Goal: Task Accomplishment & Management: Complete application form

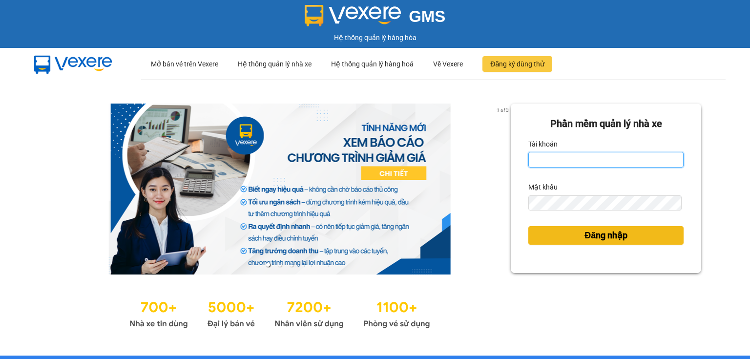
type input "ngoc.taithang"
click at [602, 238] on span "Đăng nhập" at bounding box center [606, 236] width 43 height 14
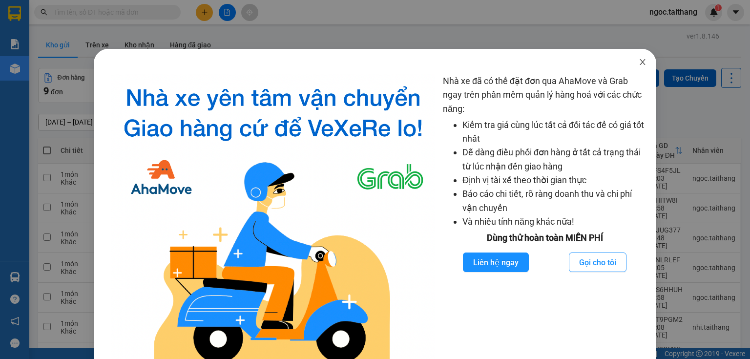
click at [639, 63] on icon "close" at bounding box center [643, 62] width 8 height 8
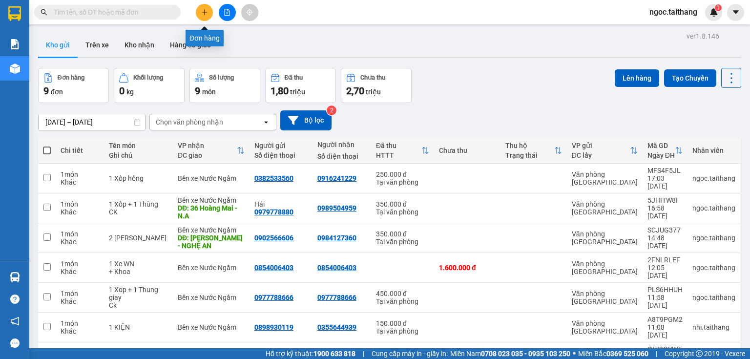
click at [201, 11] on icon "plus" at bounding box center [204, 12] width 7 height 7
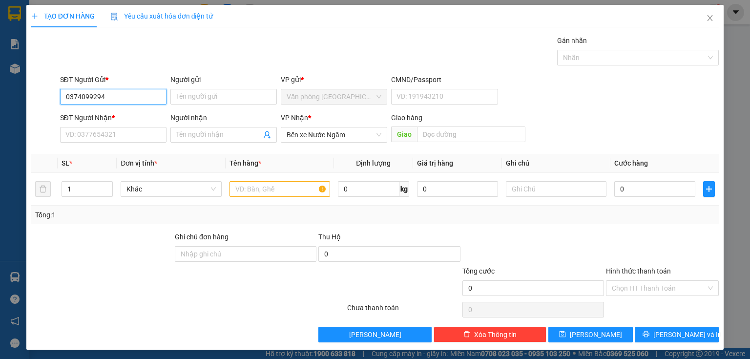
drag, startPoint x: 109, startPoint y: 97, endPoint x: 46, endPoint y: 93, distance: 62.6
click at [46, 93] on div "SĐT Người Gửi * 0374099294 0374099294 Người gửi Tên người gửi VP gửi * Văn phòn…" at bounding box center [375, 91] width 690 height 34
type input "0374099294"
click at [98, 139] on input "SĐT Người Nhận *" at bounding box center [113, 135] width 106 height 16
paste input "0374099294"
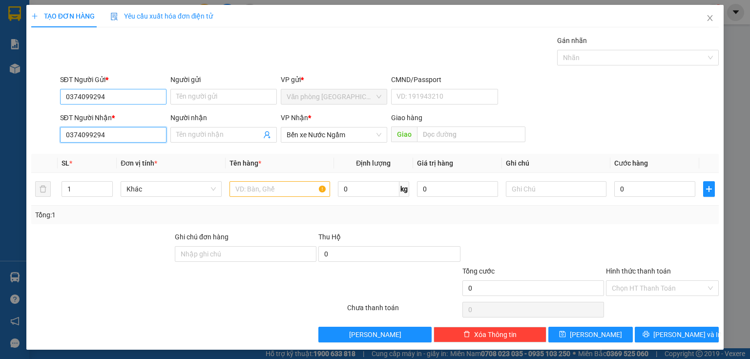
type input "0374099294"
drag, startPoint x: 111, startPoint y: 101, endPoint x: 21, endPoint y: 98, distance: 90.9
click at [21, 98] on div "TẠO ĐƠN HÀNG Yêu cầu xuất hóa đơn điện tử Transit Pickup Surcharge Ids Transit …" at bounding box center [375, 179] width 750 height 359
type input "0847552227"
click at [252, 188] on input "text" at bounding box center [280, 189] width 101 height 16
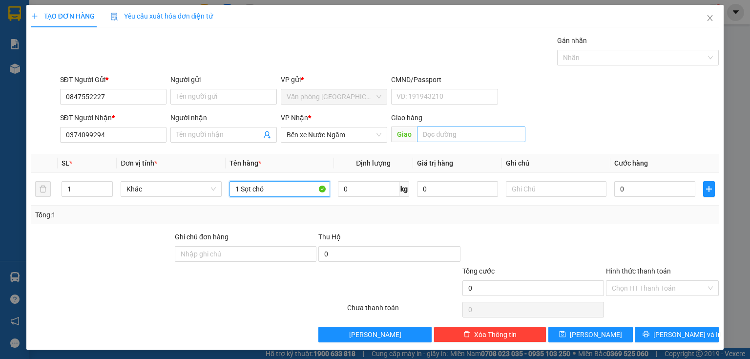
type input "1 Sọt chó"
click at [455, 135] on input "text" at bounding box center [471, 134] width 108 height 16
type input "Cầu Bùng"
click at [632, 188] on input "0" at bounding box center [654, 189] width 81 height 16
type input "8"
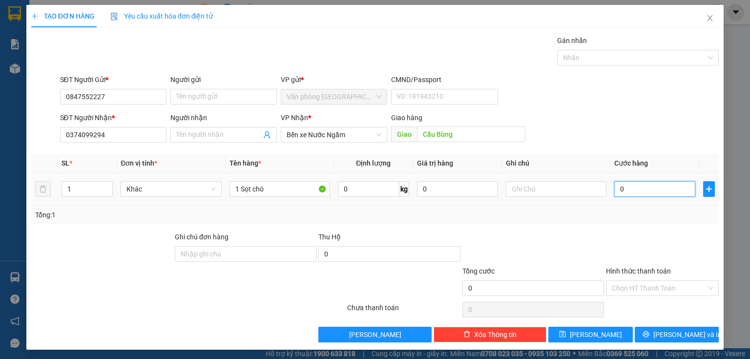
type input "8"
type input "80"
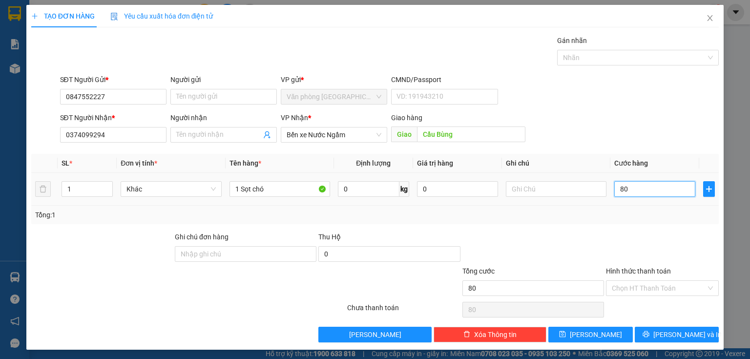
type input "800"
type input "80"
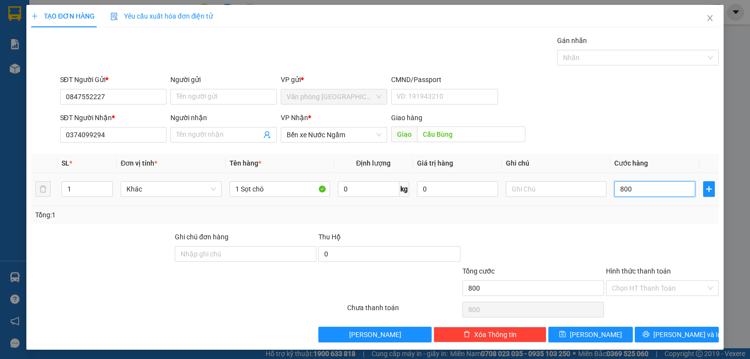
type input "80"
type input "8"
type input "0"
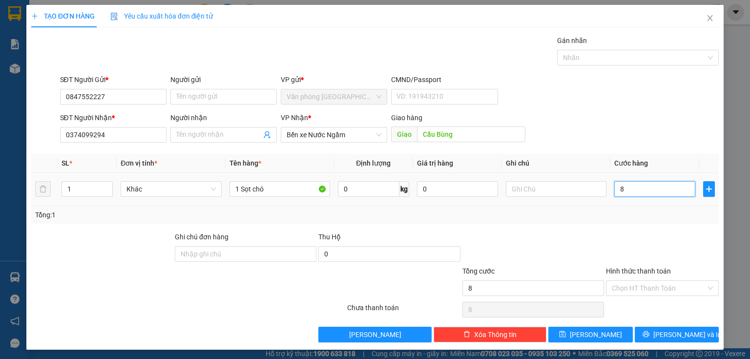
type input "0"
type input "07"
type input "7"
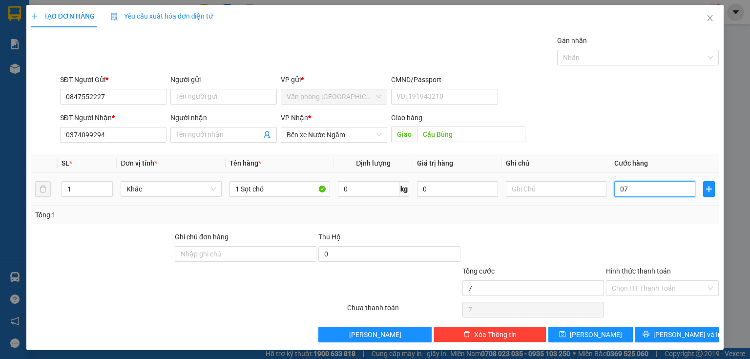
type input "070"
type input "70"
type input "0.700"
type input "700"
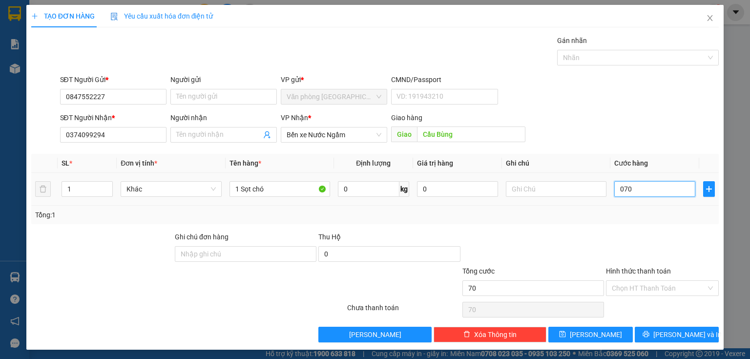
type input "700"
drag, startPoint x: 645, startPoint y: 185, endPoint x: 608, endPoint y: 191, distance: 37.7
click at [610, 191] on td "0.700" at bounding box center [654, 189] width 89 height 33
type input "0"
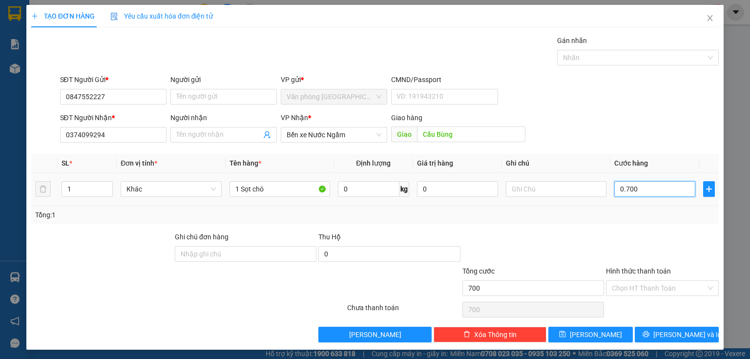
type input "0"
click at [708, 20] on icon "close" at bounding box center [710, 18] width 8 height 8
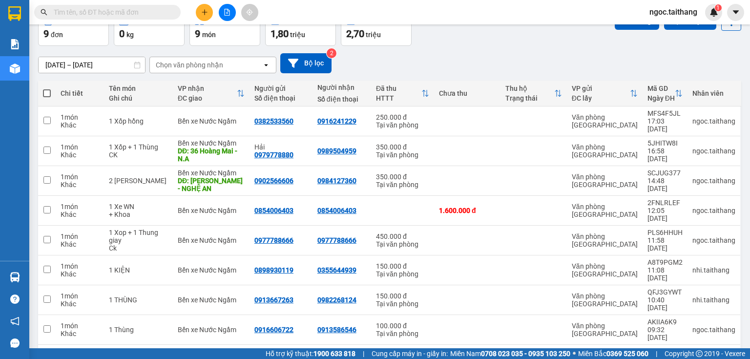
scroll to position [75, 0]
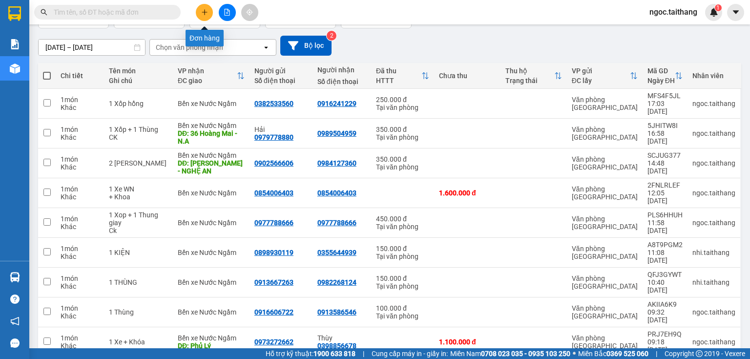
click at [199, 11] on button at bounding box center [204, 12] width 17 height 17
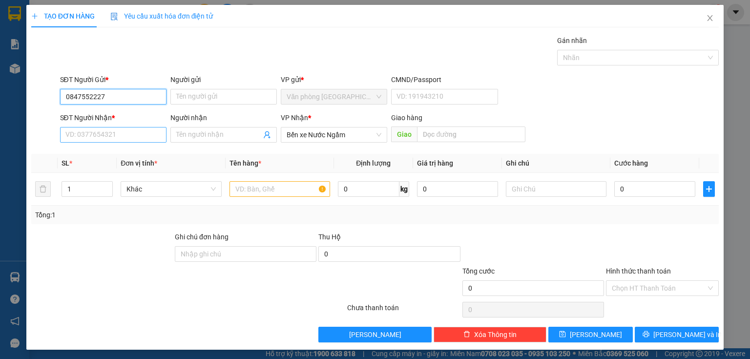
type input "0847552227"
click at [139, 133] on input "SĐT Người Nhận *" at bounding box center [113, 135] width 106 height 16
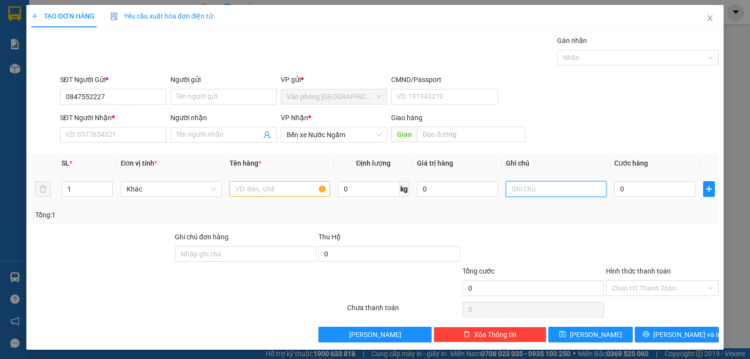
click at [552, 186] on input "text" at bounding box center [556, 189] width 101 height 16
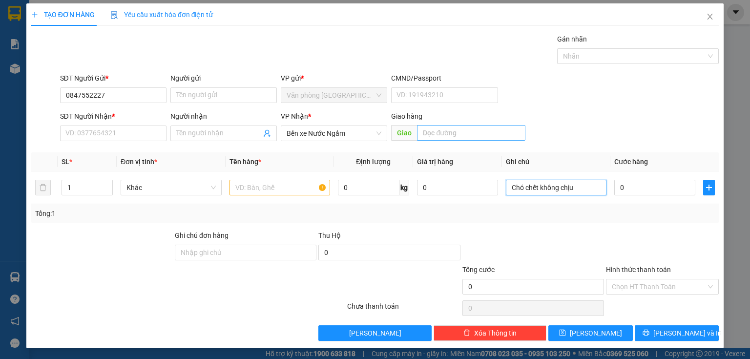
type input "Chó chết không chịu"
click at [473, 131] on input "text" at bounding box center [471, 133] width 108 height 16
type input "Nghệ An"
click at [85, 135] on input "SĐT Người Nhận *" at bounding box center [113, 134] width 106 height 16
type input "0374099294"
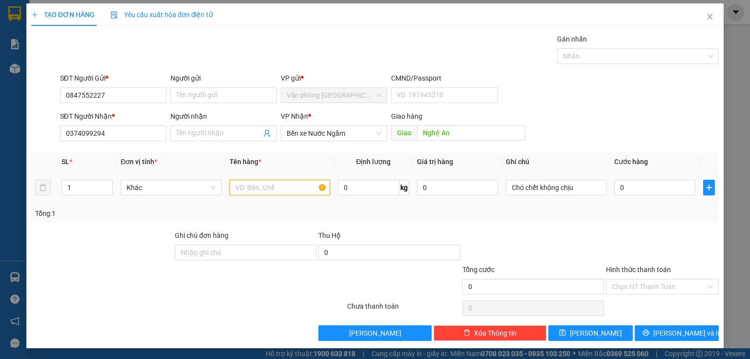
click at [274, 185] on input "text" at bounding box center [280, 188] width 101 height 16
type input "1 Sọt chó"
click at [627, 182] on input "0" at bounding box center [654, 188] width 81 height 16
type input "5"
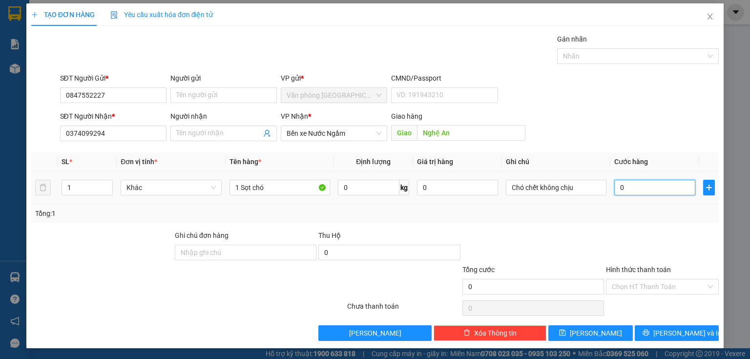
type input "5"
type input "50"
type input "500"
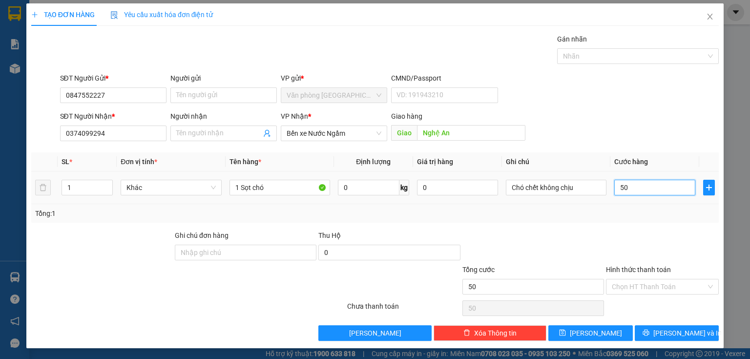
type input "500"
type input "5.000"
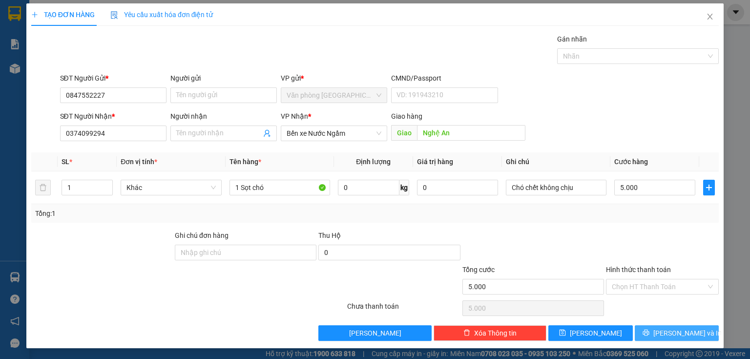
type input "5.000.000"
click at [678, 336] on span "[PERSON_NAME] và In" at bounding box center [687, 333] width 68 height 11
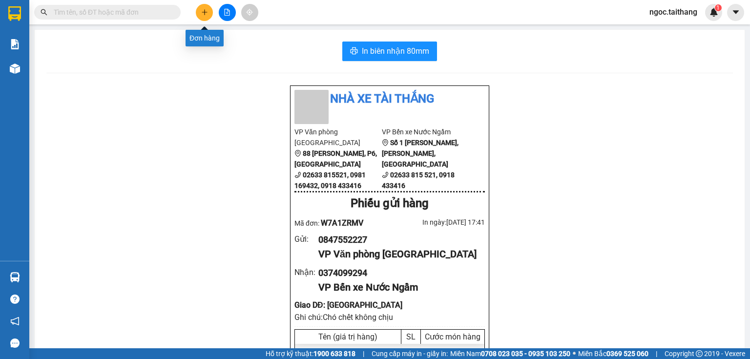
click at [200, 13] on button at bounding box center [204, 12] width 17 height 17
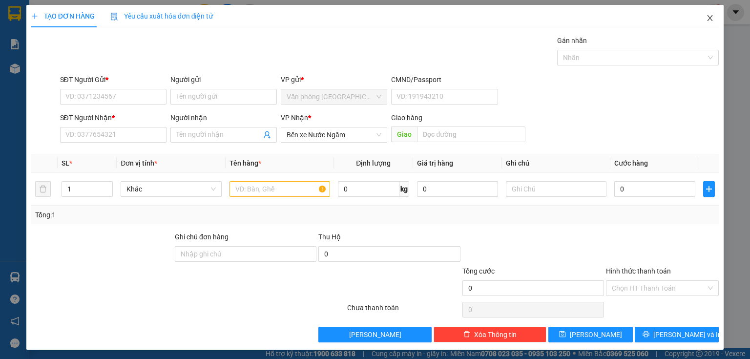
click at [708, 21] on icon "close" at bounding box center [710, 18] width 5 height 6
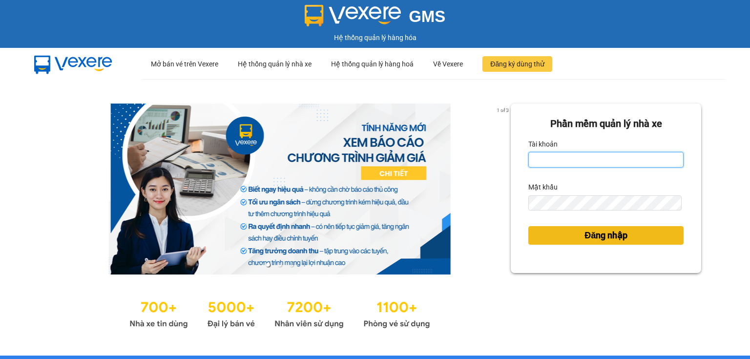
type input "ngoc.taithang"
click at [611, 239] on span "Đăng nhập" at bounding box center [606, 236] width 43 height 14
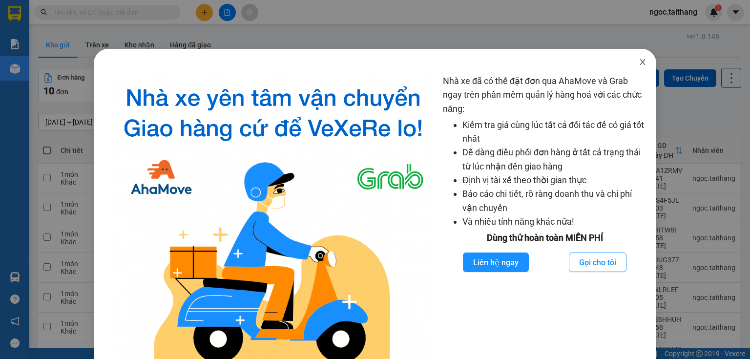
click at [641, 63] on icon "close" at bounding box center [643, 62] width 8 height 8
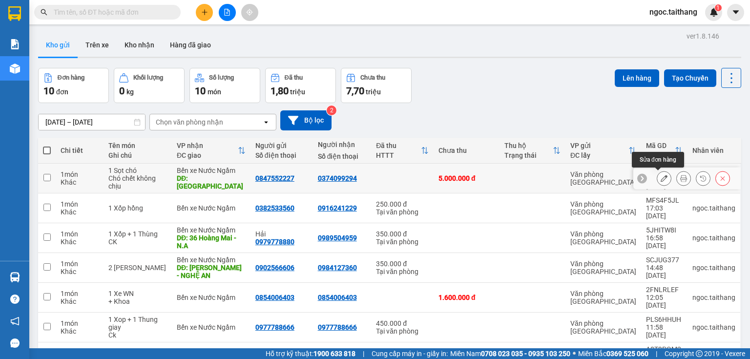
click at [657, 178] on button at bounding box center [664, 178] width 14 height 17
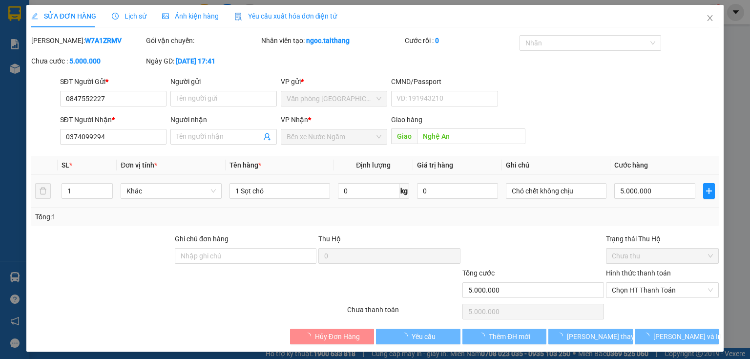
type input "0847552227"
type input "0374099294"
type input "Nghệ An"
type input "5.000.000"
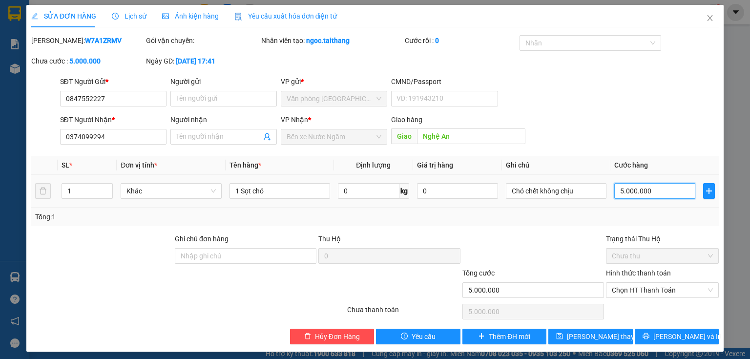
click at [651, 189] on input "5.000.000" at bounding box center [654, 191] width 81 height 16
type input "5"
type input "50"
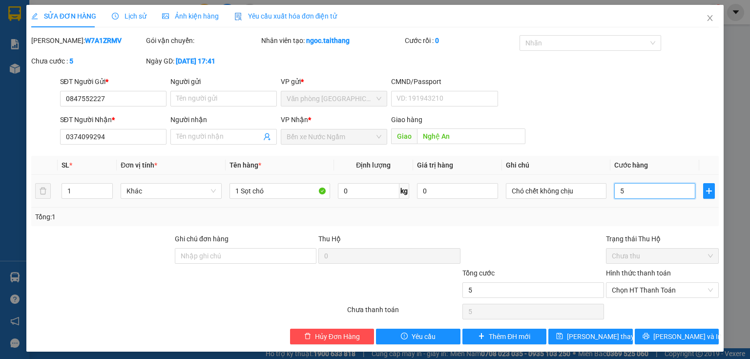
type input "50"
type input "500"
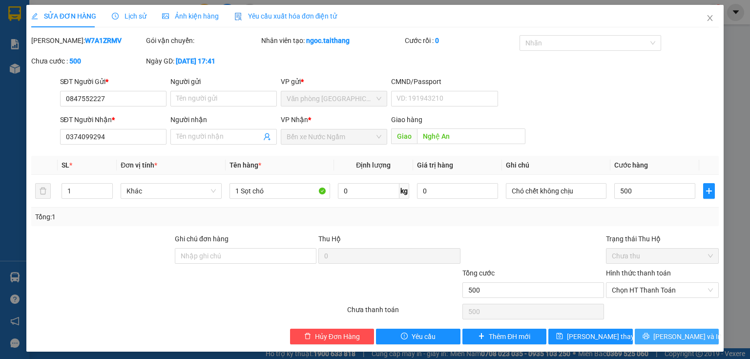
type input "500.000"
click at [662, 334] on button "[PERSON_NAME] và In" at bounding box center [677, 337] width 84 height 16
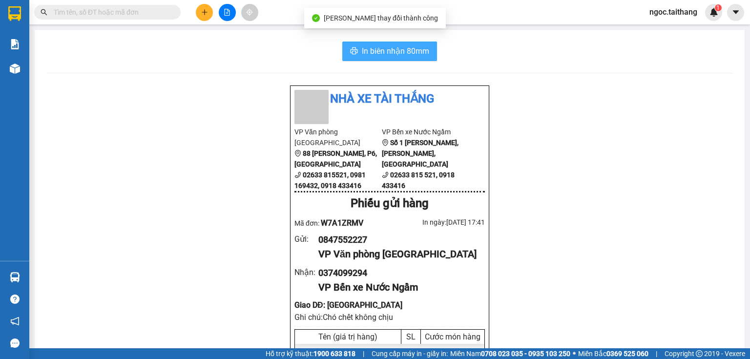
click at [396, 53] on span "In biên nhận 80mm" at bounding box center [395, 51] width 67 height 12
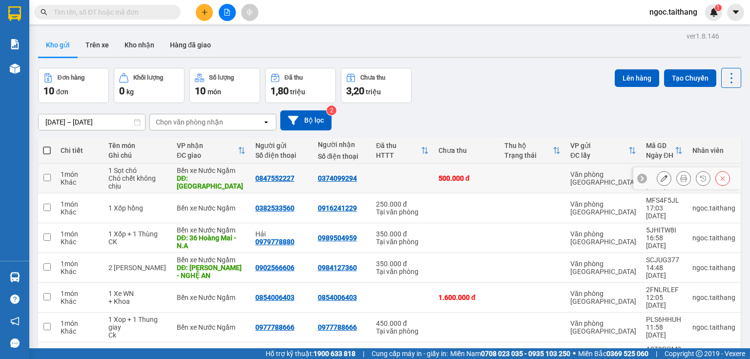
click at [445, 181] on div "500.000 đ" at bounding box center [467, 178] width 56 height 8
checkbox input "true"
